Goal: Information Seeking & Learning: Learn about a topic

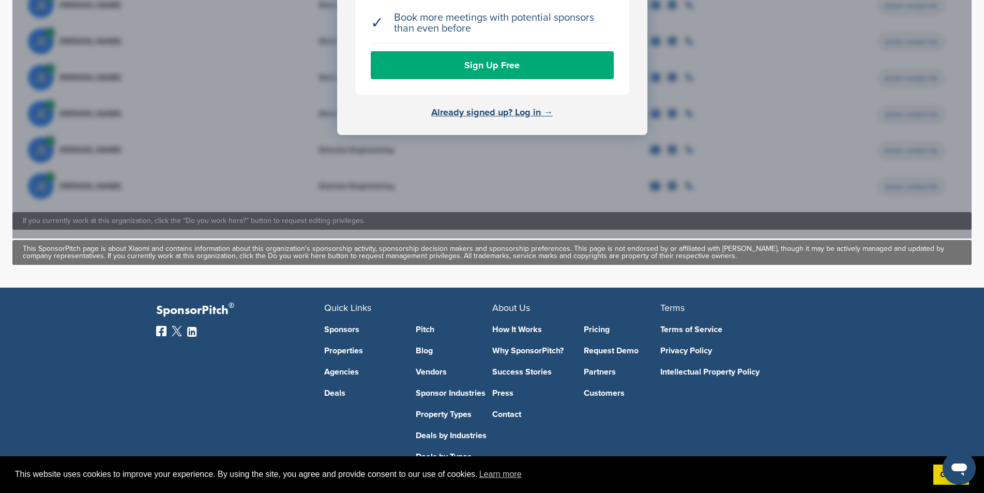
scroll to position [587, 0]
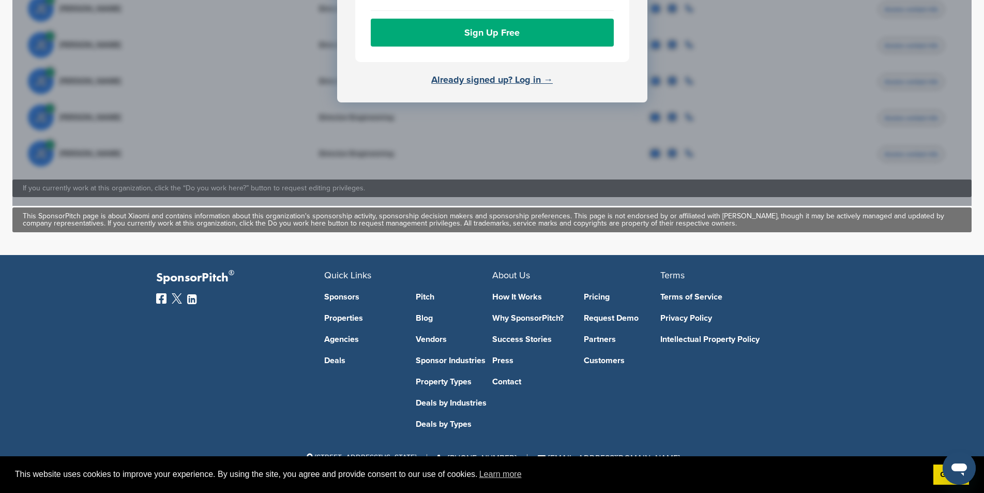
drag, startPoint x: 343, startPoint y: 291, endPoint x: 338, endPoint y: 294, distance: 6.0
click at [599, 296] on link "Pricing" at bounding box center [622, 297] width 77 height 8
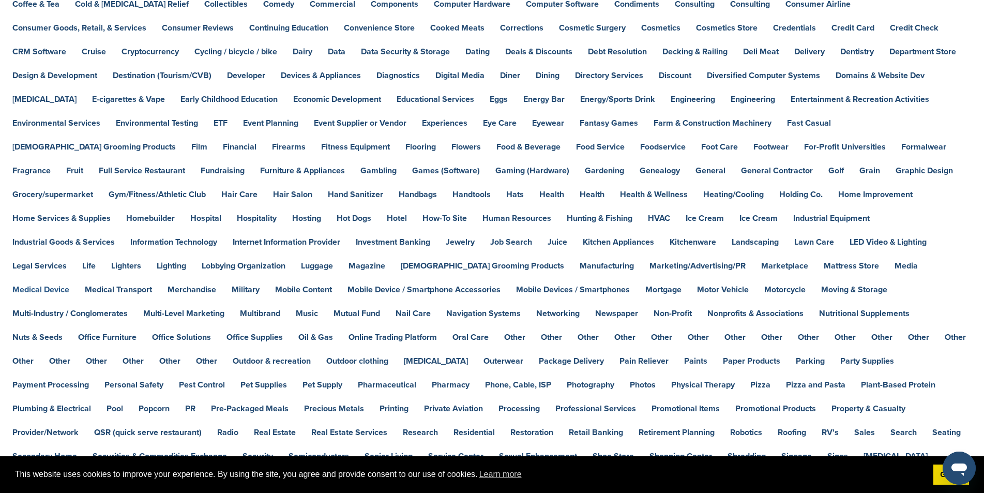
scroll to position [310, 0]
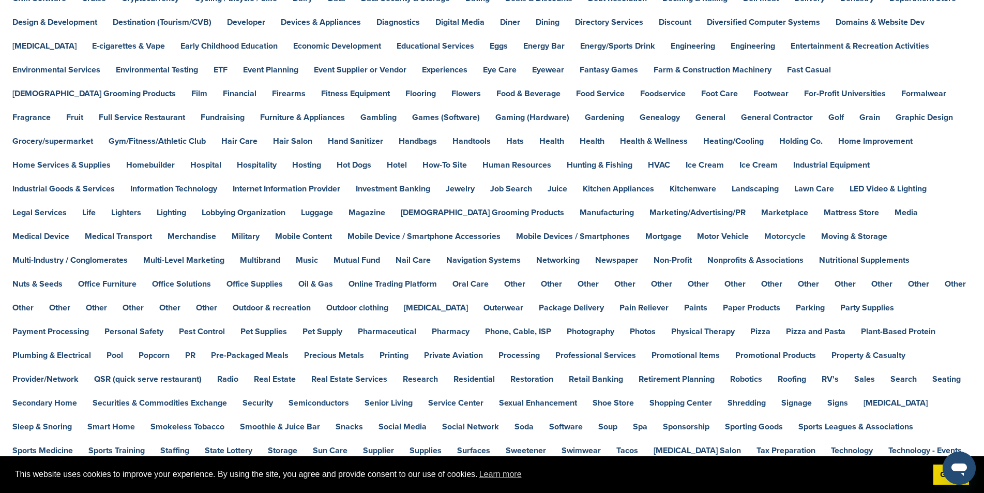
click at [764, 238] on link "Motorcycle" at bounding box center [784, 236] width 41 height 8
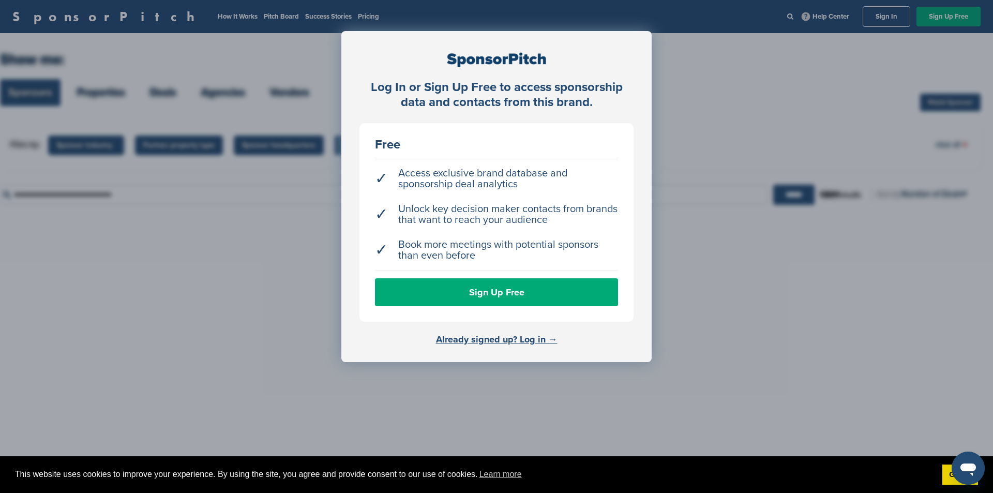
drag, startPoint x: 786, startPoint y: 402, endPoint x: 727, endPoint y: 384, distance: 61.5
click at [766, 398] on div "Log In or Sign Up Free to access sponsorship data and contacts from this brand.…" at bounding box center [496, 272] width 993 height 544
click at [826, 320] on div "Log In or Sign Up Free to access sponsorship data and contacts from this brand.…" at bounding box center [496, 272] width 993 height 544
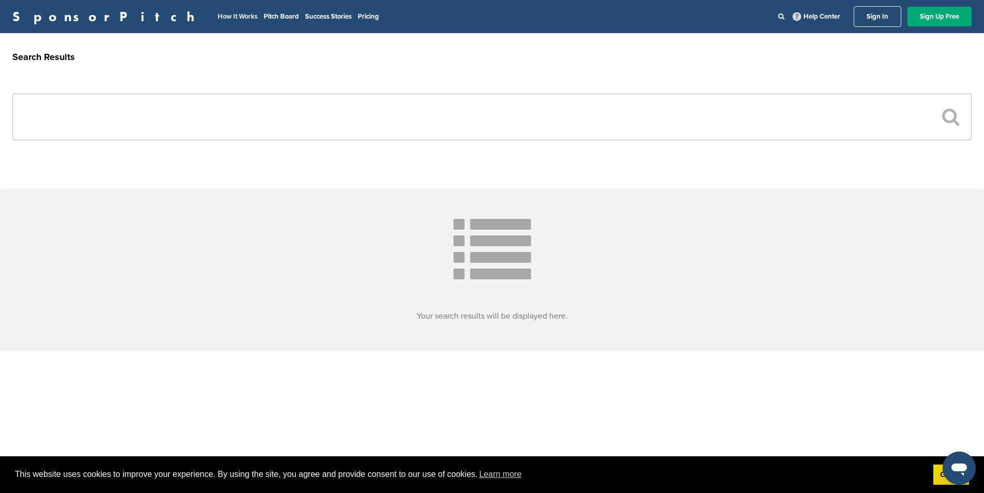
click at [218, 16] on link "How It Works" at bounding box center [238, 16] width 40 height 8
